Goal: Information Seeking & Learning: Find specific fact

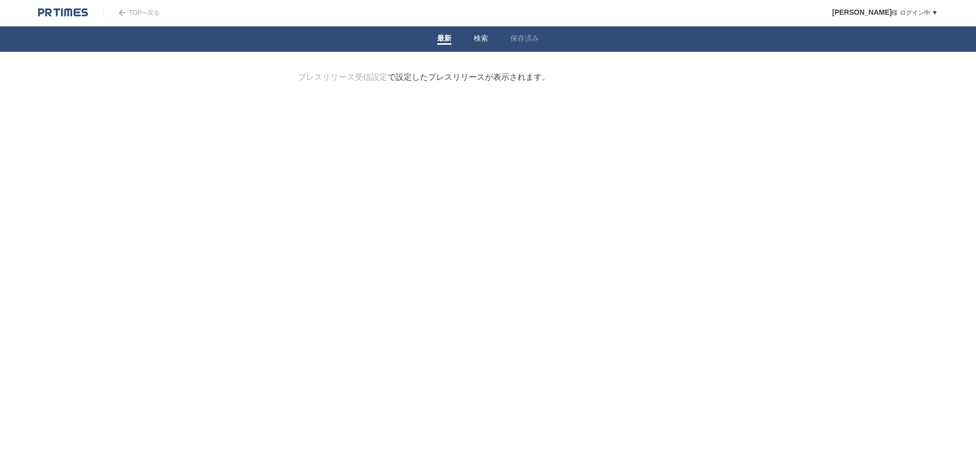
click at [478, 37] on link "検索" at bounding box center [481, 39] width 14 height 11
click at [460, 95] on input "検索ワードを入力" at bounding box center [474, 89] width 352 height 34
type input "moreover"
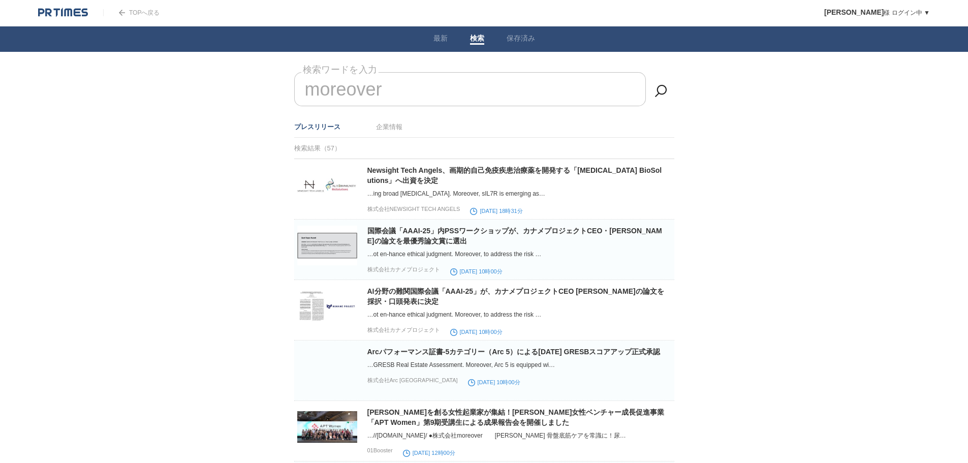
click at [404, 117] on ul "プレスリリース 企業情報" at bounding box center [484, 126] width 380 height 21
click at [395, 121] on li "企業情報" at bounding box center [389, 126] width 26 height 17
click at [395, 124] on link "企業情報" at bounding box center [389, 127] width 26 height 8
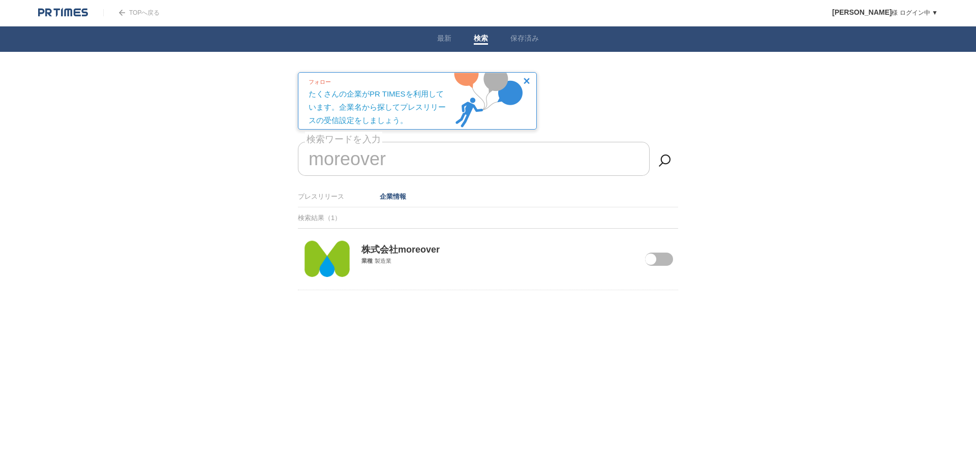
click at [289, 261] on main "プレスリリース受信設定 で設定したプレスリリースが表示されます。 閲覧履歴を表示します。 フォロー たくさんの企業がPR TIMESを利用しています。企業名か…" at bounding box center [488, 206] width 412 height 269
click at [319, 264] on img at bounding box center [326, 259] width 47 height 41
